Goal: Transaction & Acquisition: Purchase product/service

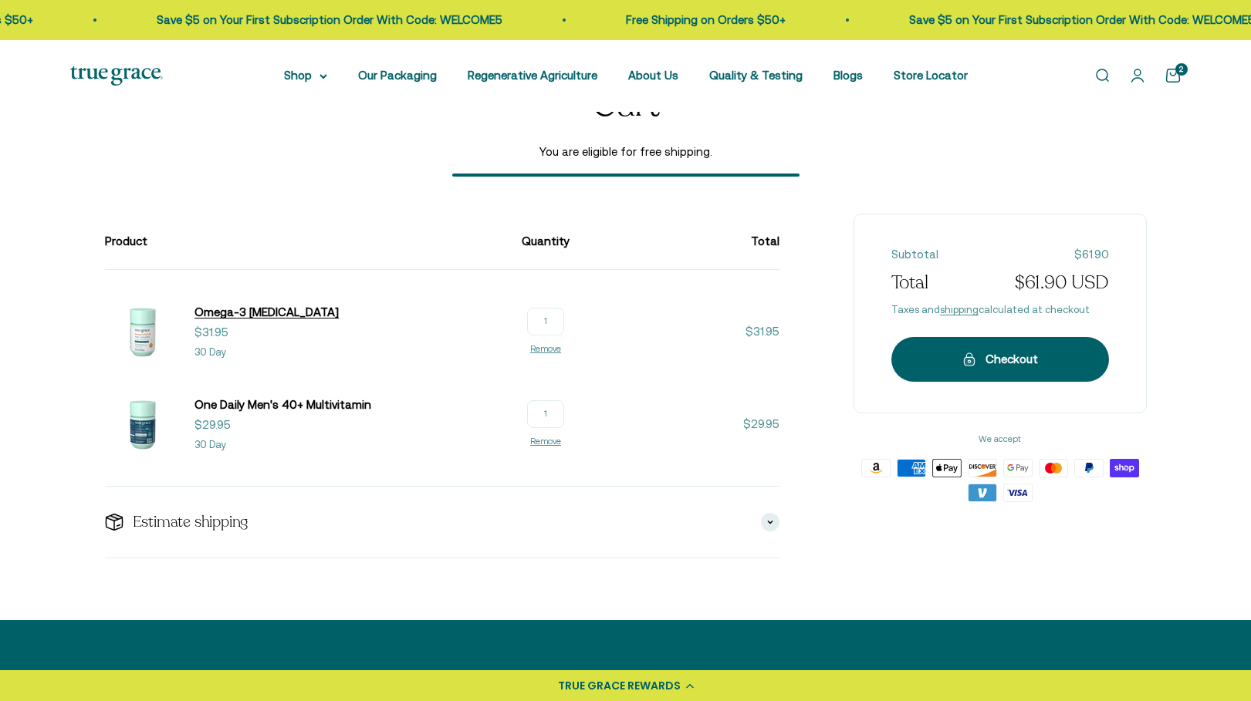
click at [239, 311] on span "Omega-3 [MEDICAL_DATA]" at bounding box center [266, 312] width 144 height 13
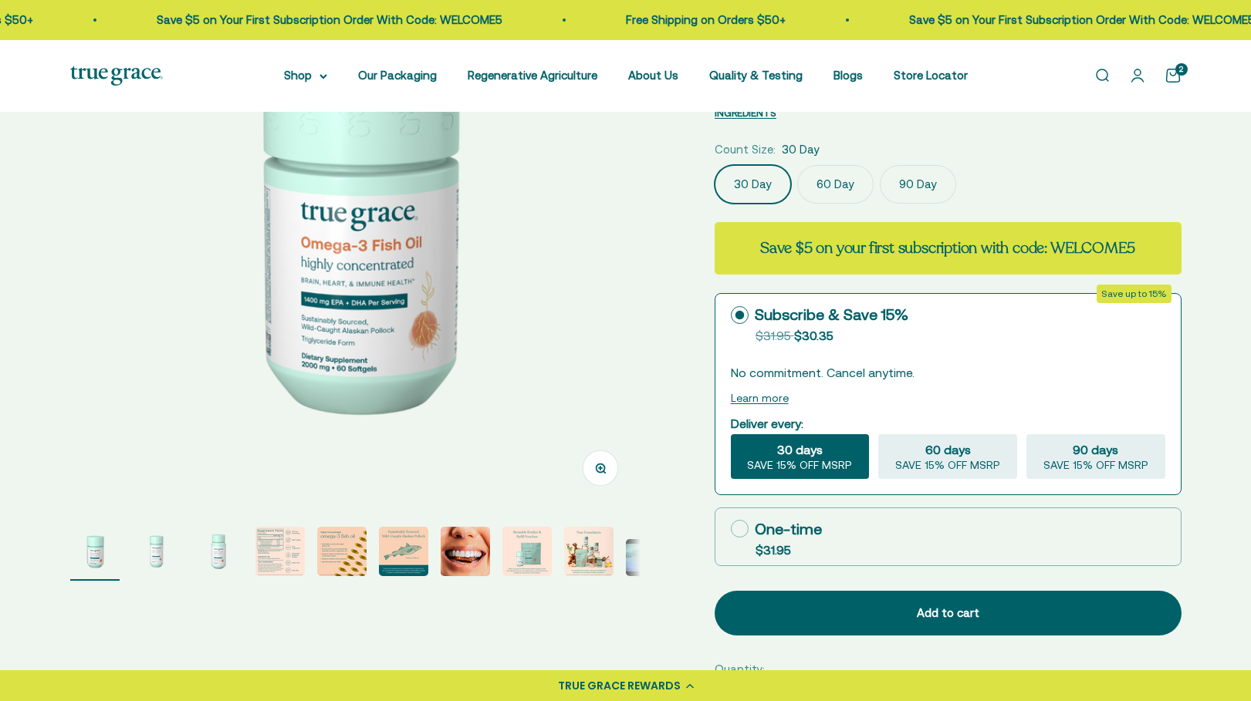
scroll to position [231, 0]
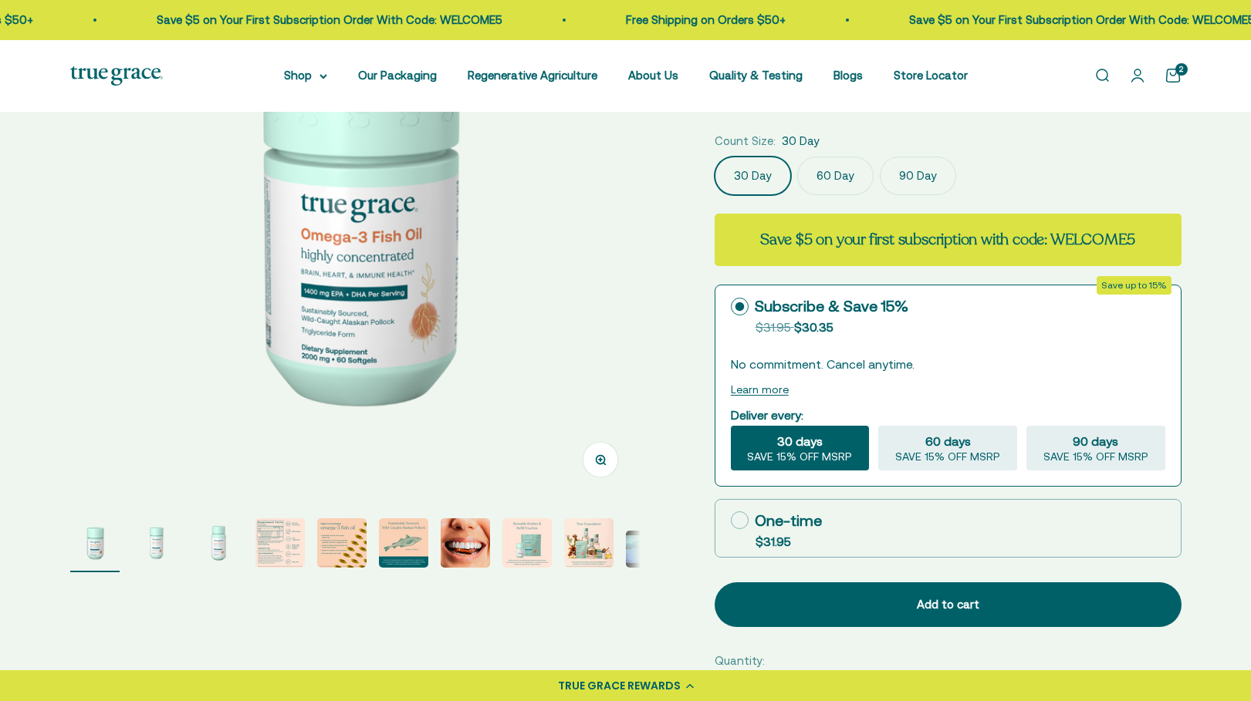
click at [785, 522] on div "One-time" at bounding box center [776, 520] width 91 height 23
click at [731, 521] on input "One-time $31.95" at bounding box center [730, 520] width 1 height 1
radio input "true"
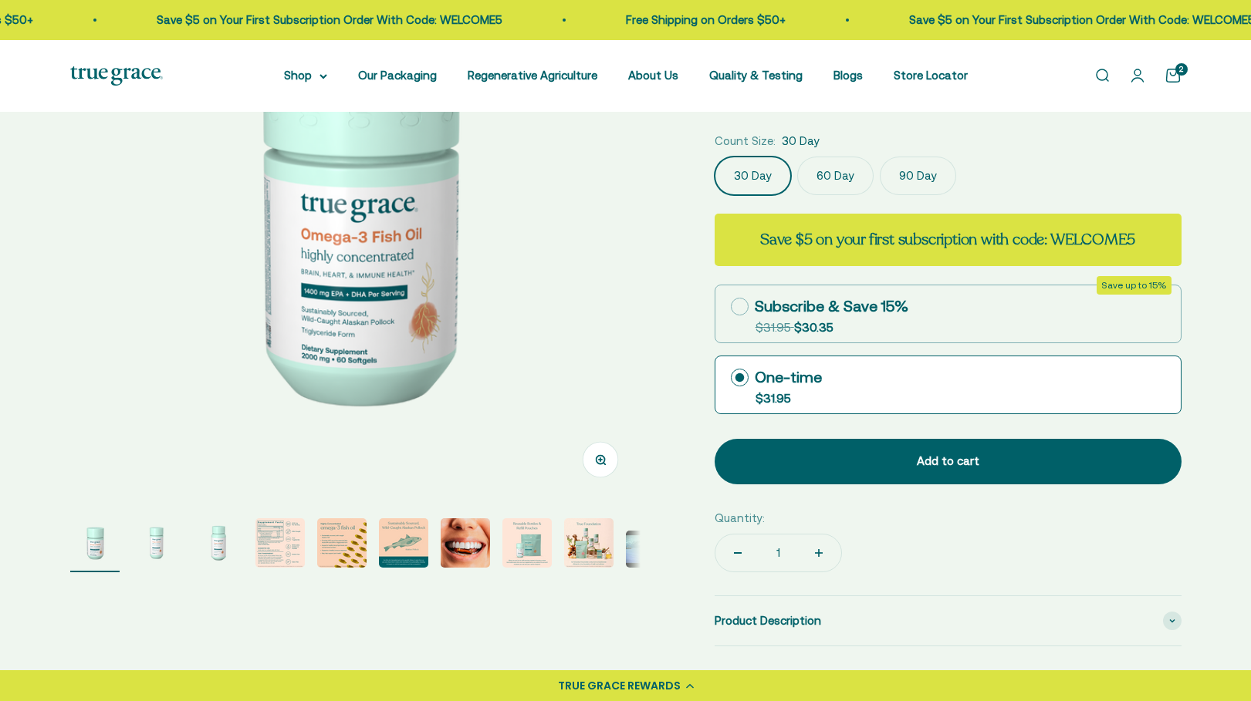
click at [1190, 71] on div "Open navigation menu Open search Shop Multivitamins Women's Multivitamin Women'…" at bounding box center [625, 76] width 1251 height 72
click at [1176, 77] on link "Open cart 2" at bounding box center [1172, 75] width 17 height 17
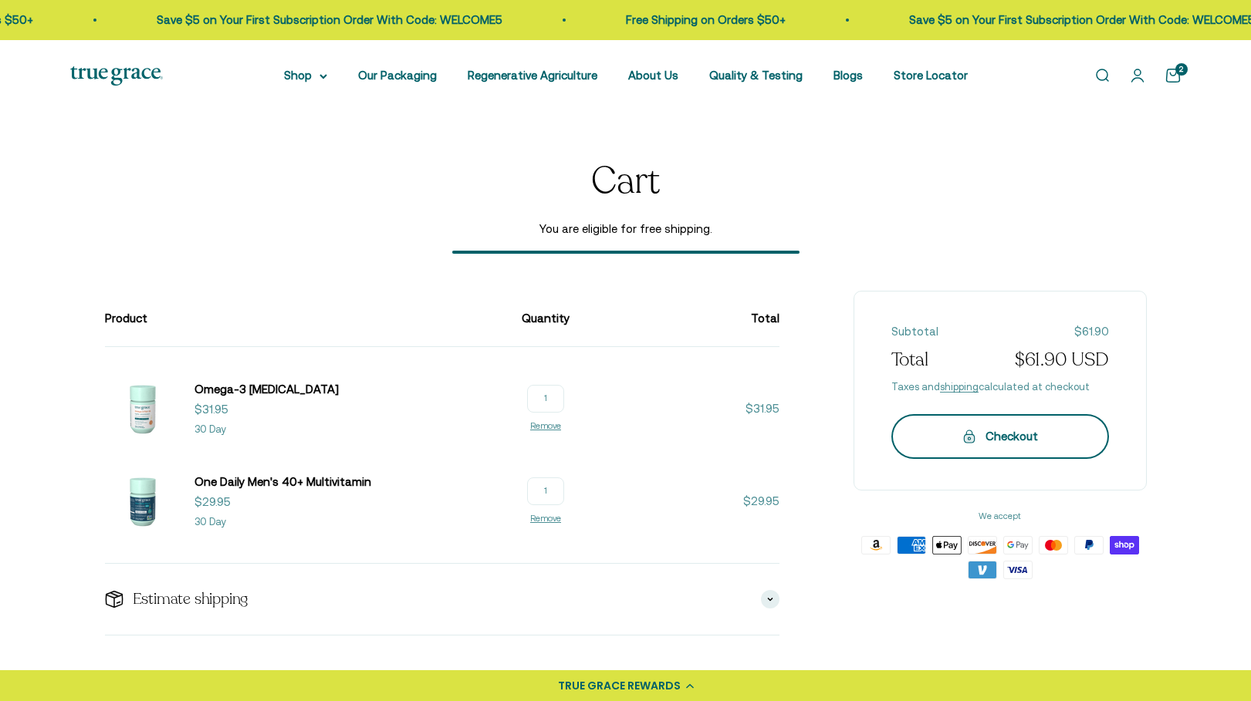
click at [997, 447] on button "Checkout" at bounding box center [1000, 436] width 218 height 45
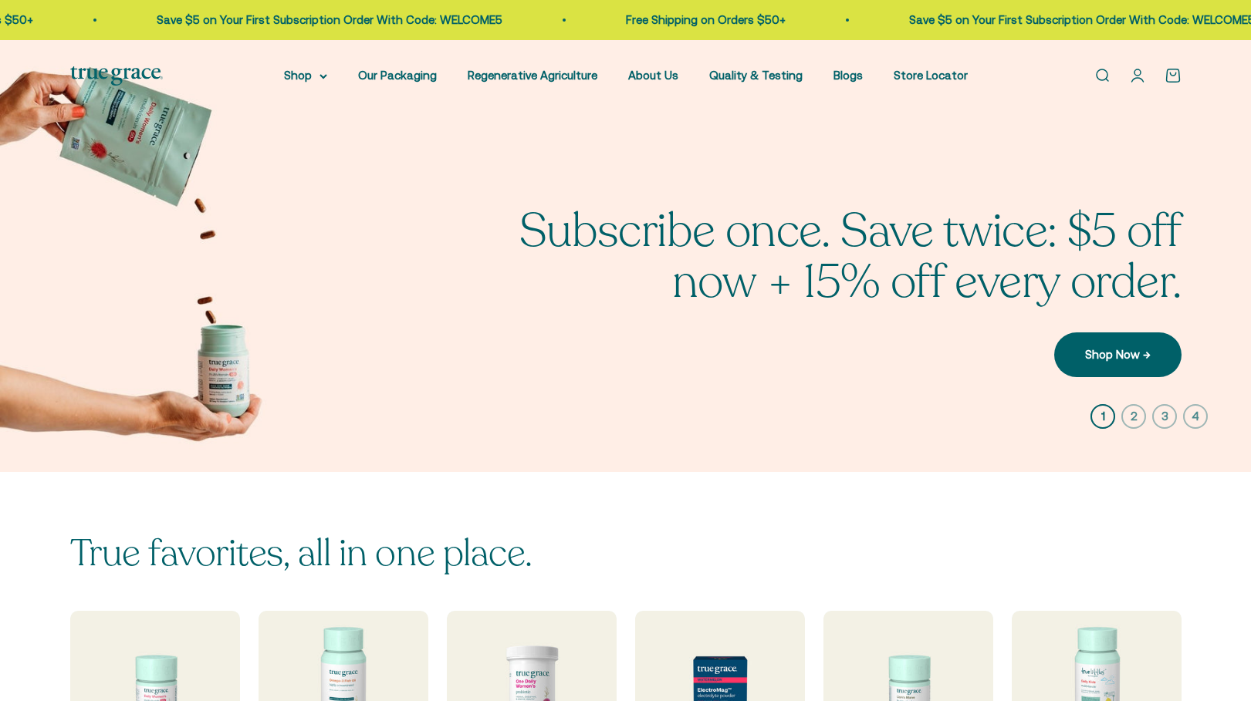
click at [1107, 79] on link "Open search" at bounding box center [1101, 75] width 17 height 17
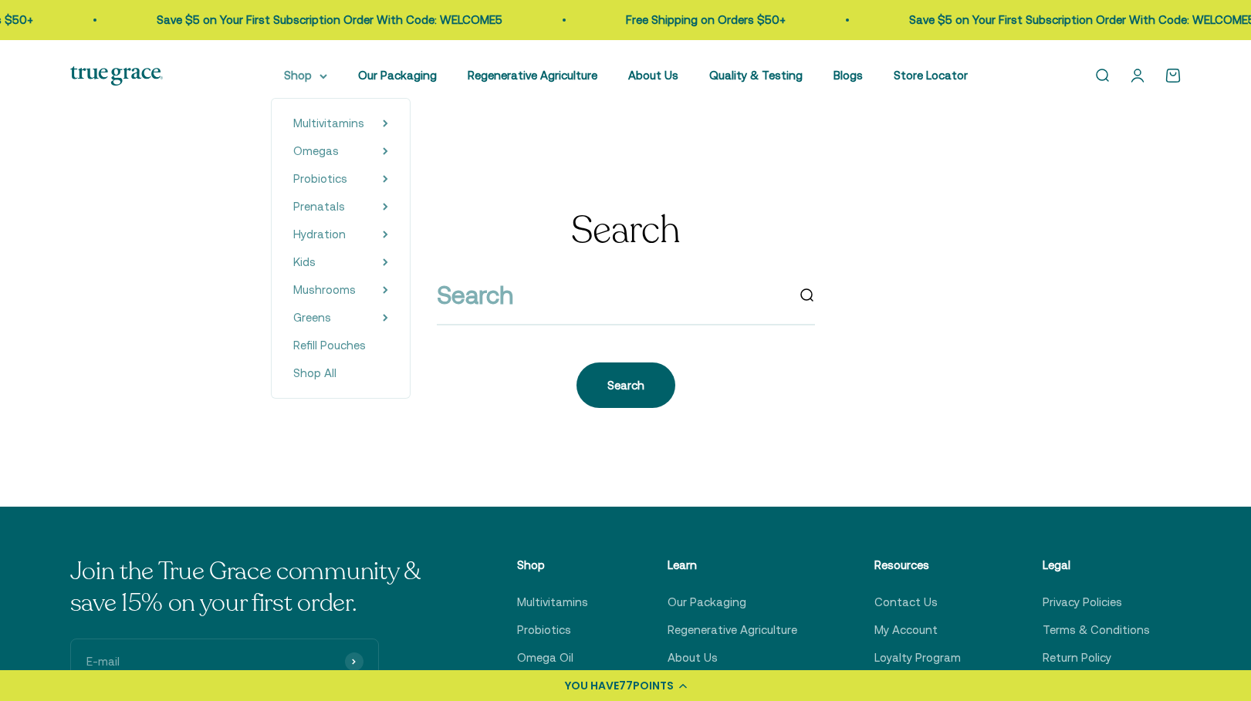
click at [327, 72] on summary "Shop" at bounding box center [305, 75] width 43 height 19
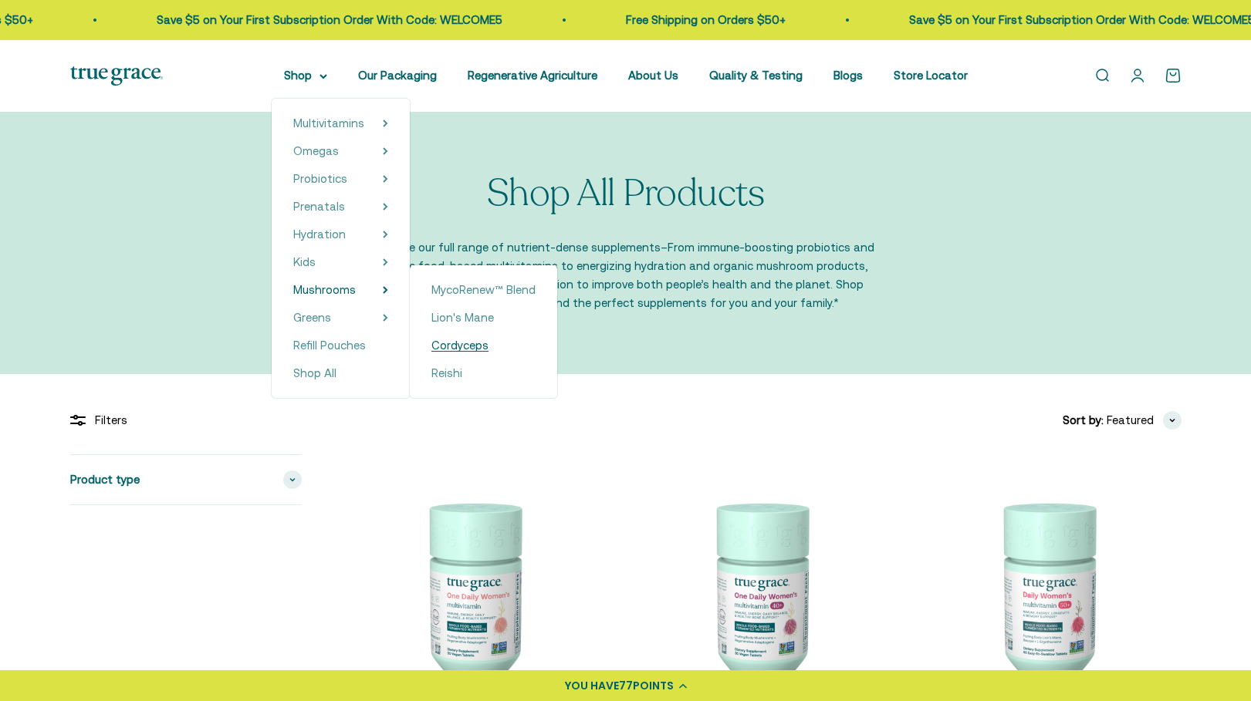
click at [468, 349] on span "Cordyceps" at bounding box center [459, 345] width 57 height 13
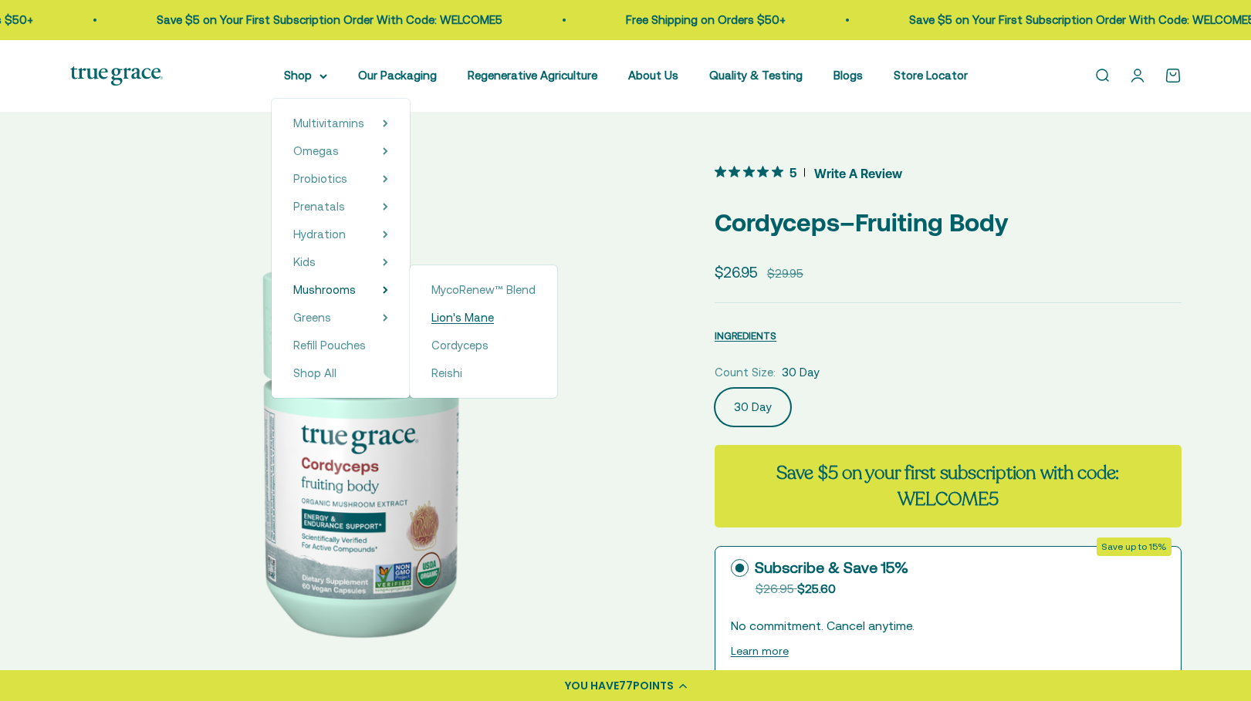
click at [492, 313] on span "Lion's Mane" at bounding box center [462, 317] width 63 height 13
